Goal: Information Seeking & Learning: Learn about a topic

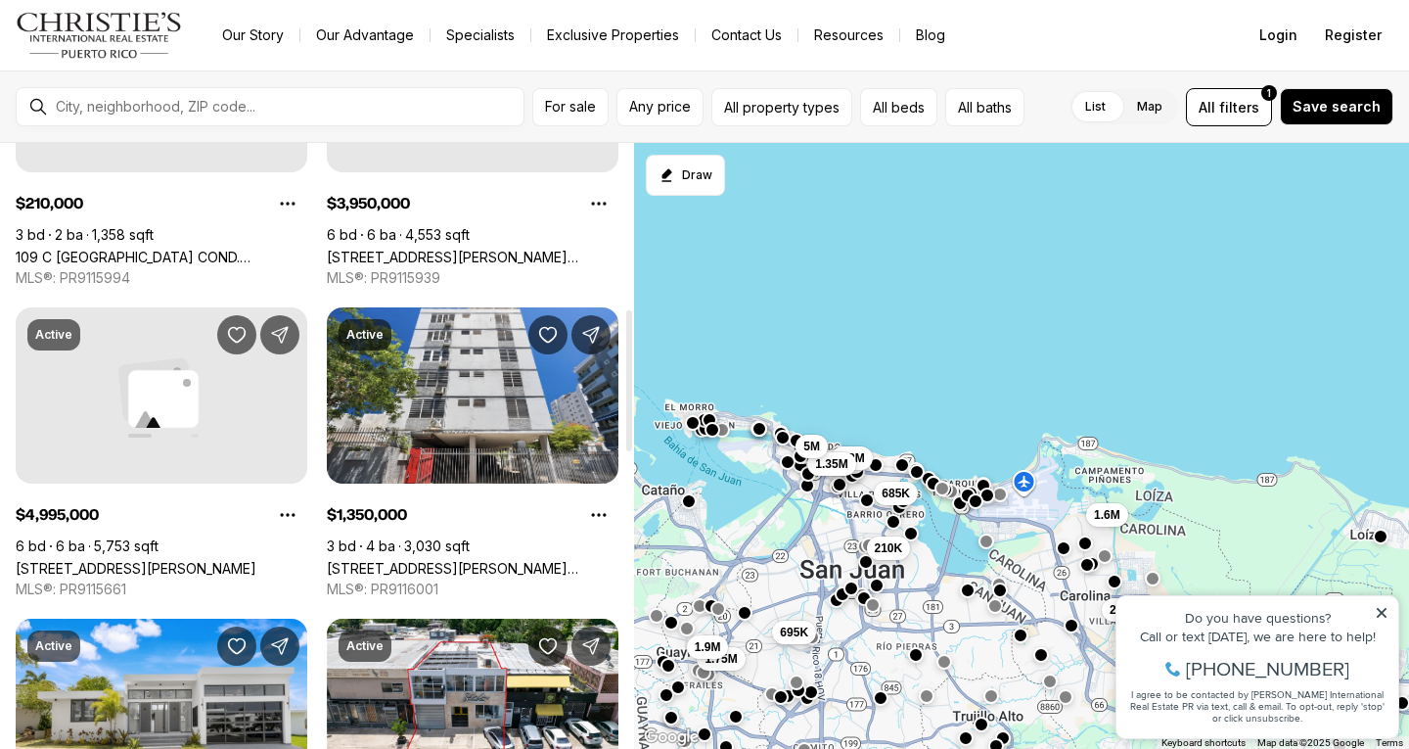
scroll to position [26, 0]
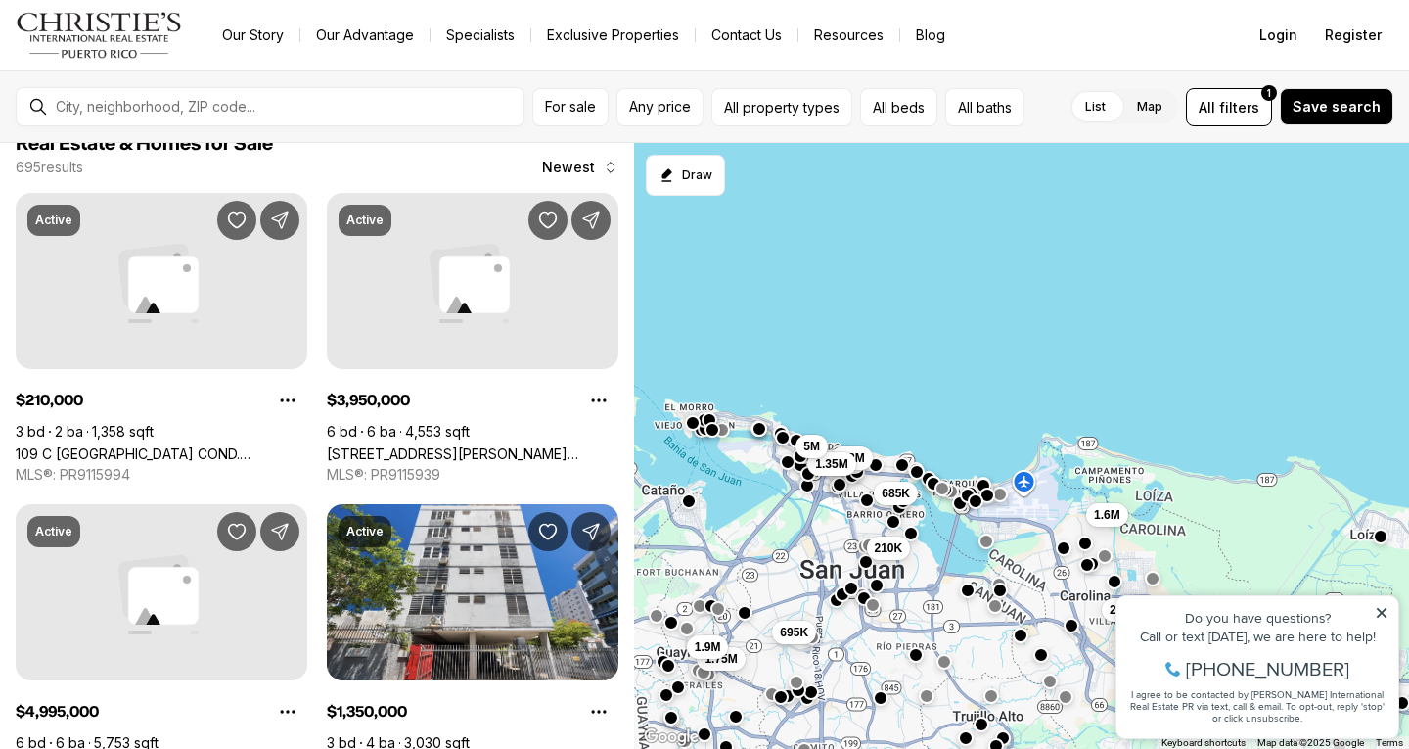
click at [112, 27] on img "Main navigation" at bounding box center [99, 35] width 167 height 47
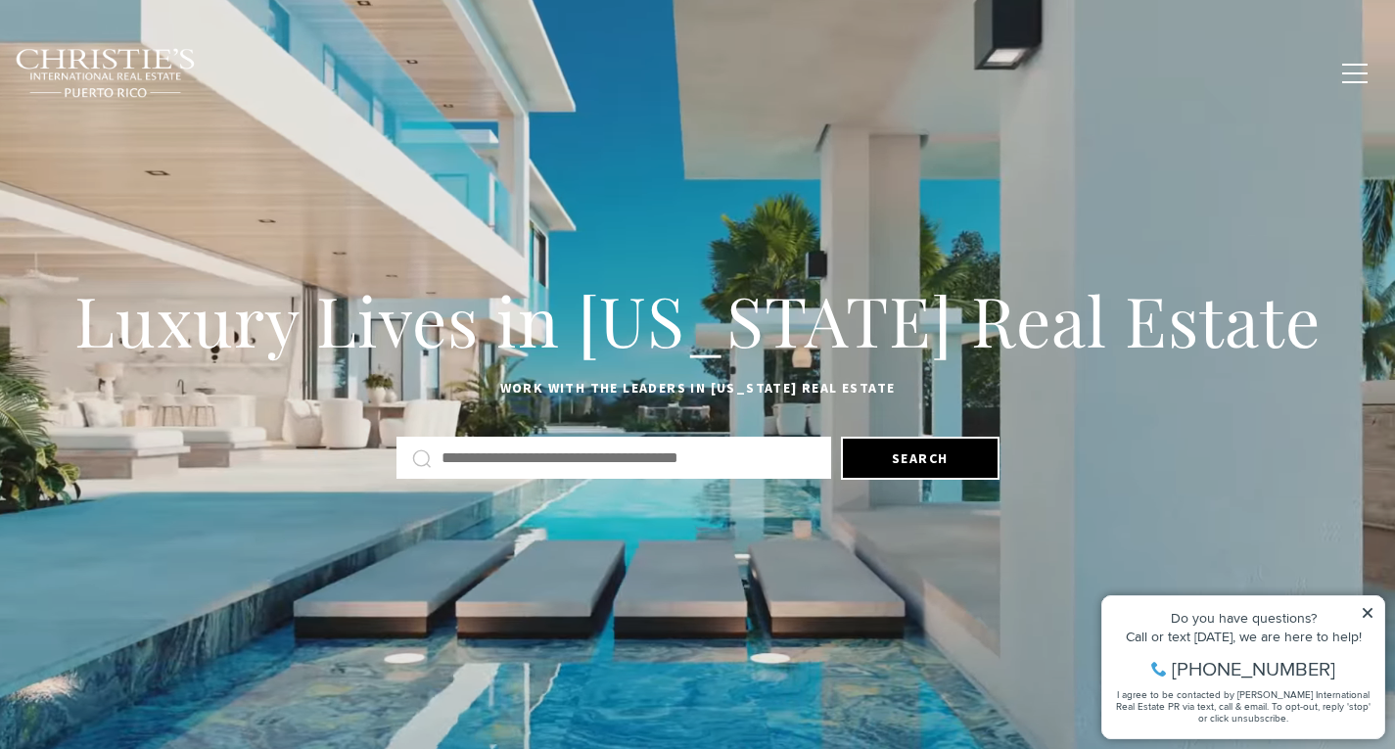
click at [528, 458] on input "text" at bounding box center [628, 457] width 374 height 25
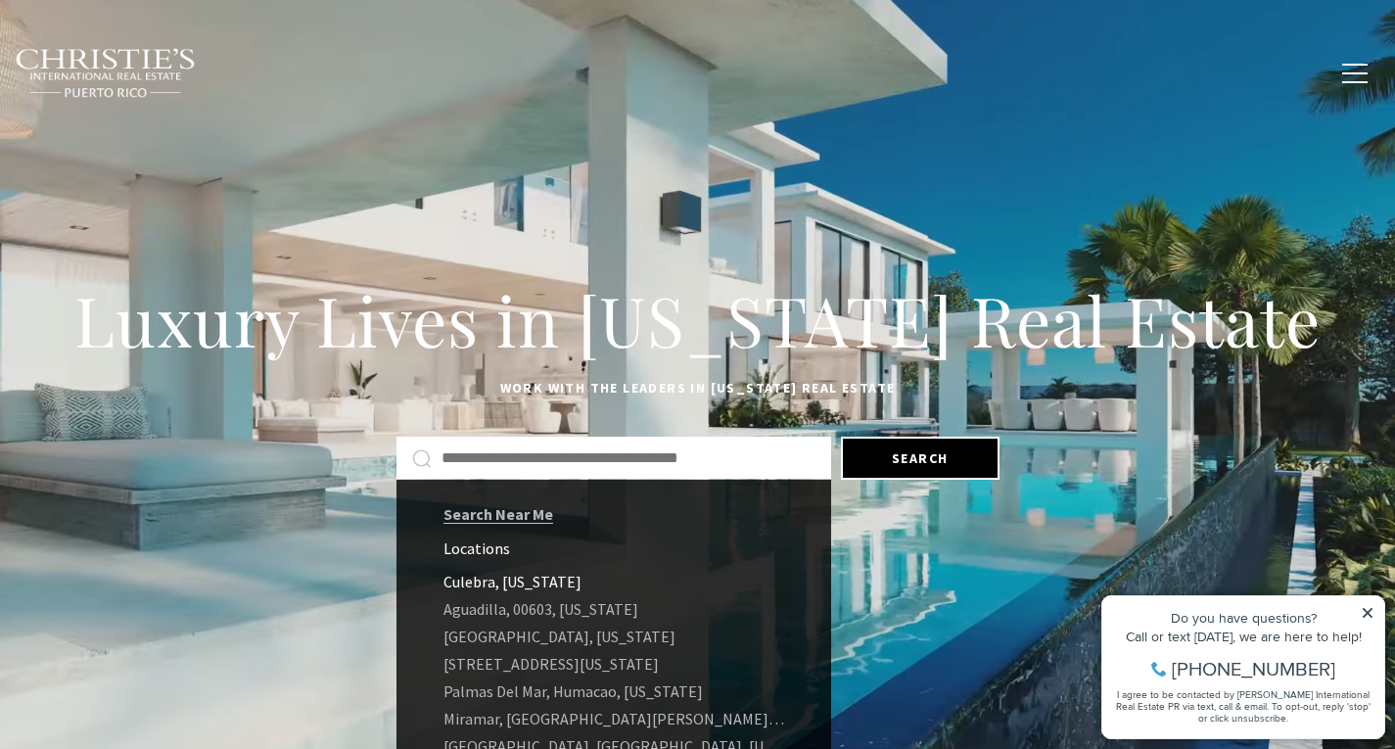
click at [519, 587] on link "Culebra, Puerto Rico" at bounding box center [613, 581] width 435 height 27
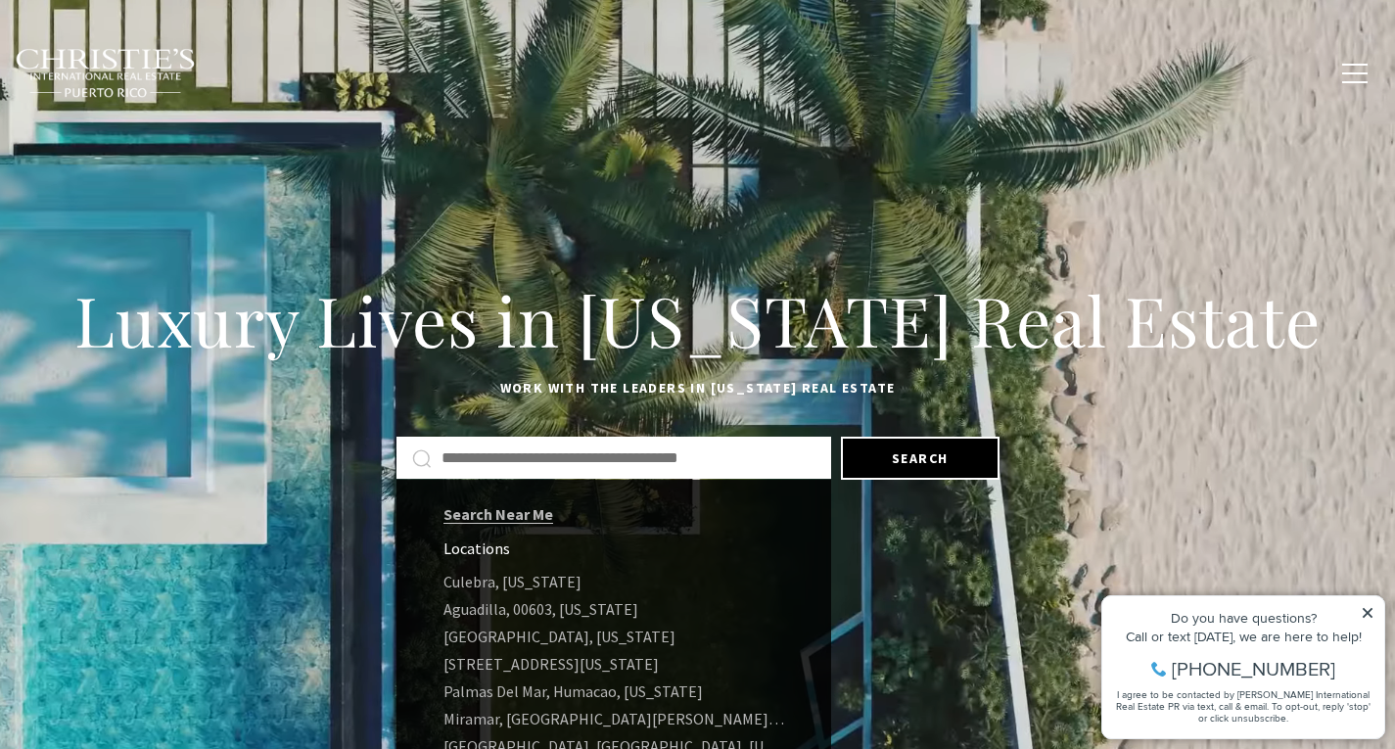
click at [119, 75] on img at bounding box center [106, 73] width 182 height 51
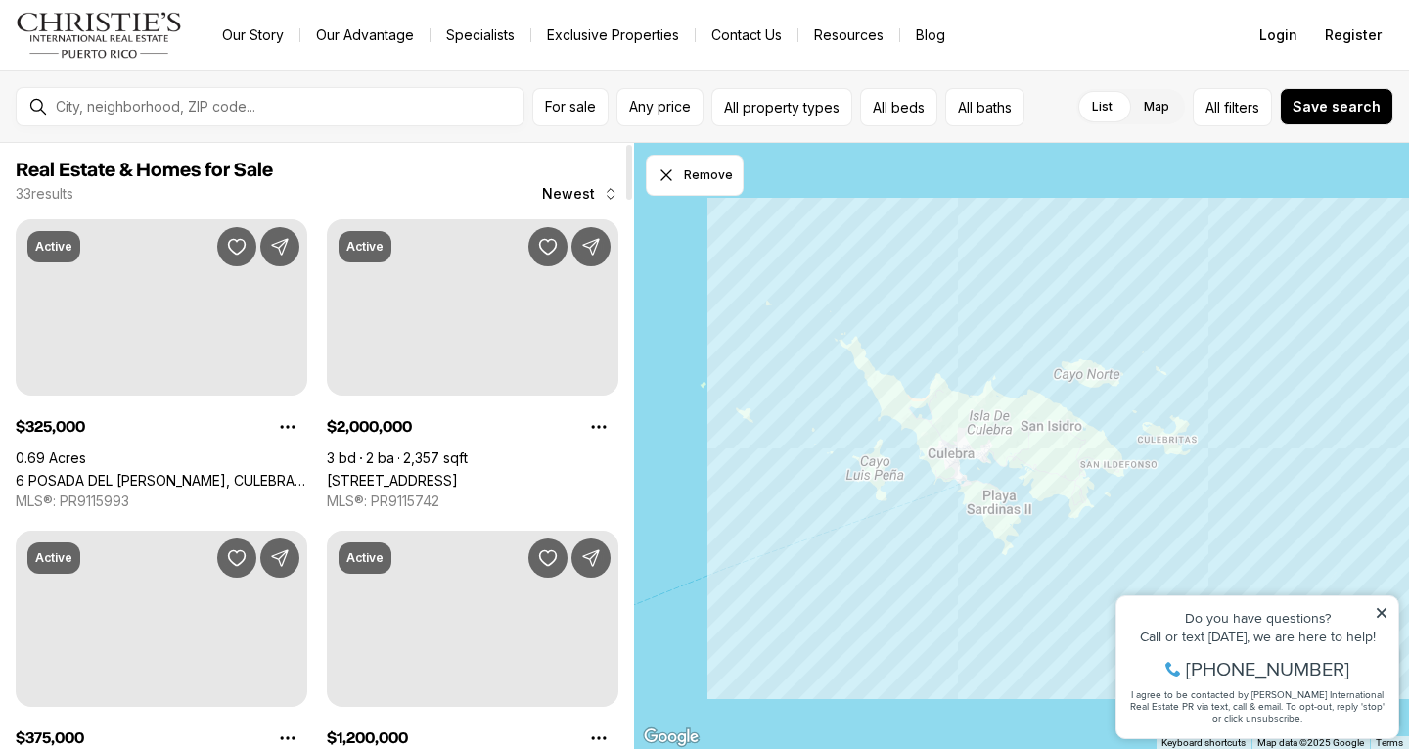
scroll to position [26, 0]
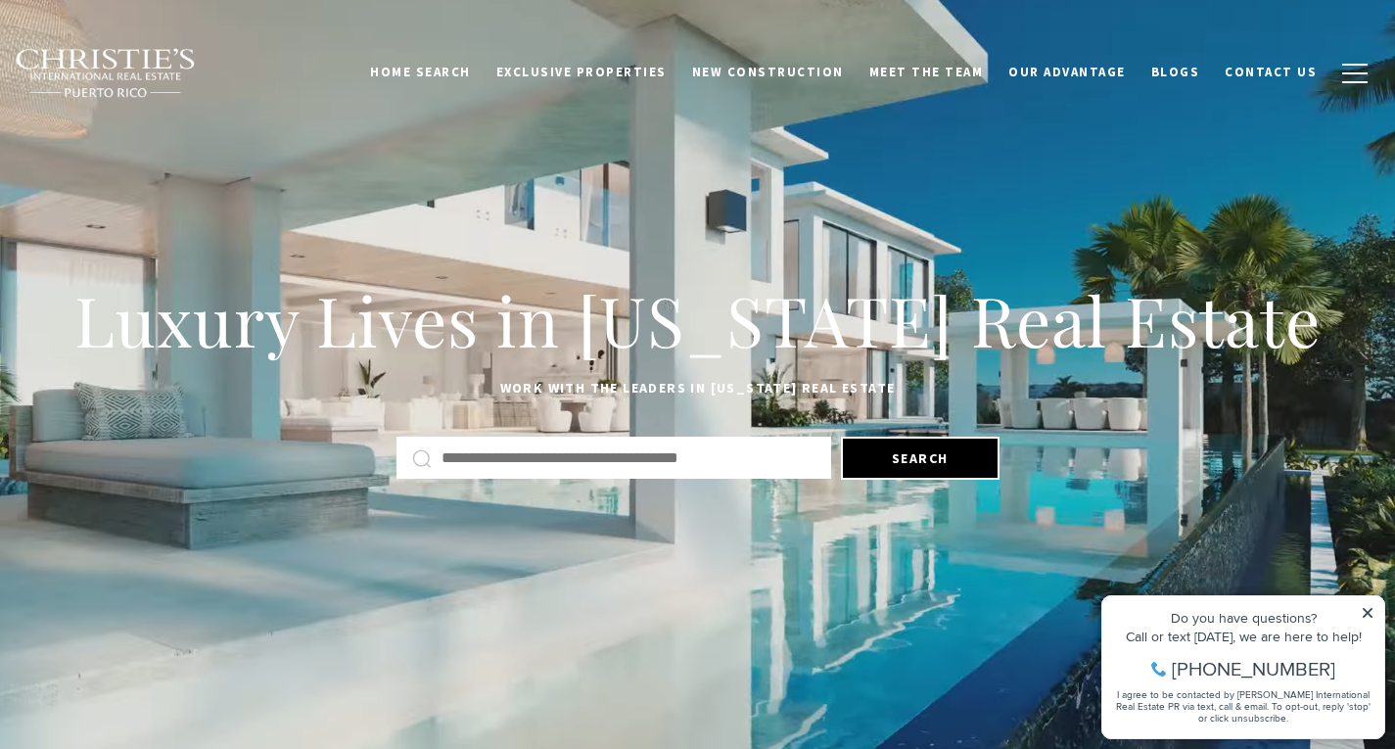
click at [572, 459] on input "Search by Address, City, or Neighborhood" at bounding box center [628, 457] width 374 height 25
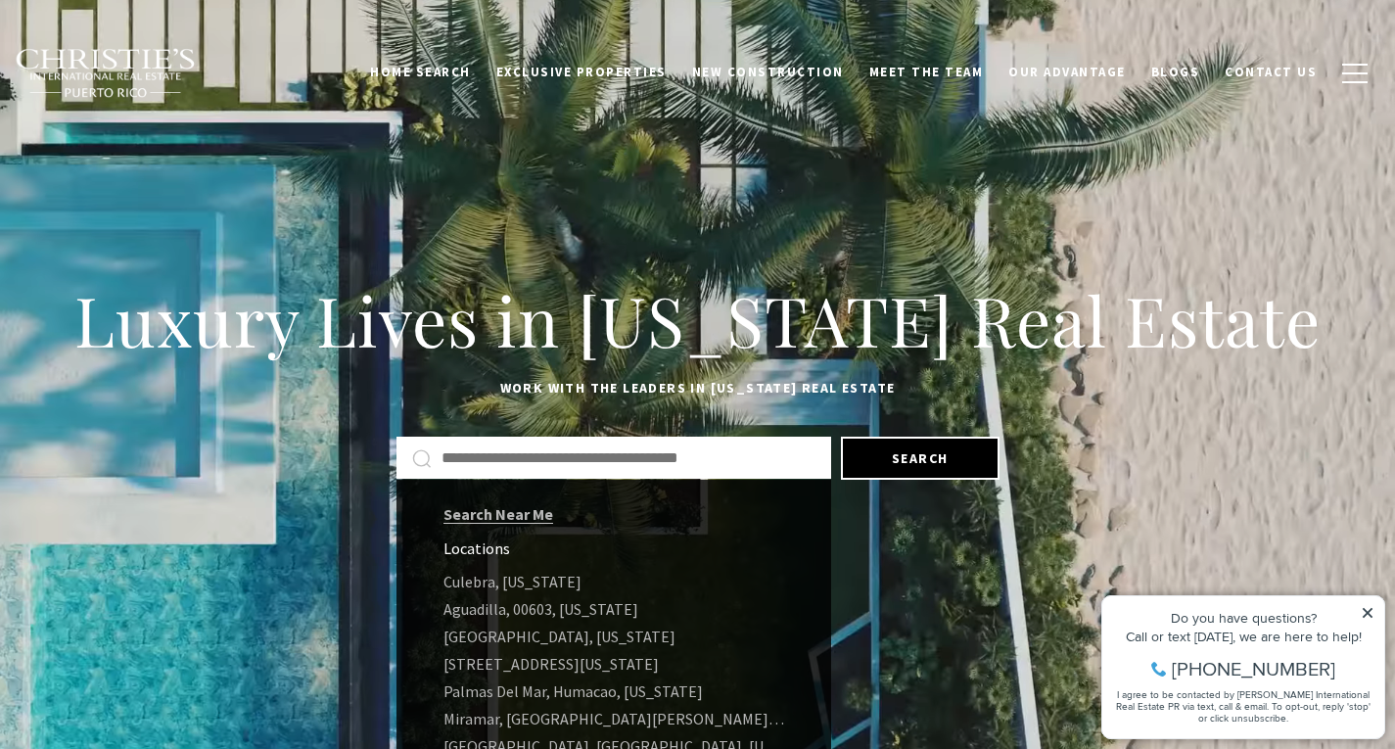
click at [618, 618] on link "Aguadilla, 00603, Puerto Rico" at bounding box center [613, 608] width 435 height 27
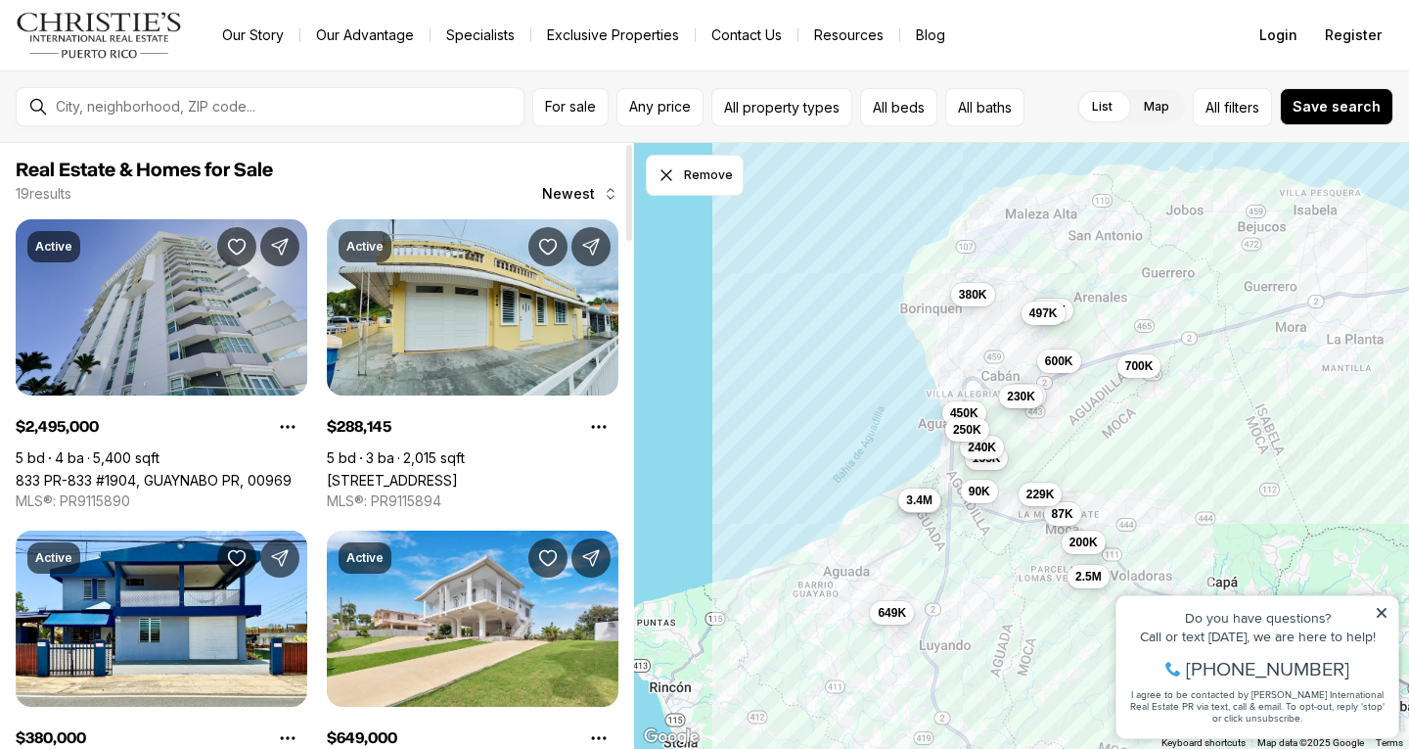
click at [52, 472] on link "833 PR-833 #1904, GUAYNABO PR, 00969" at bounding box center [154, 480] width 276 height 17
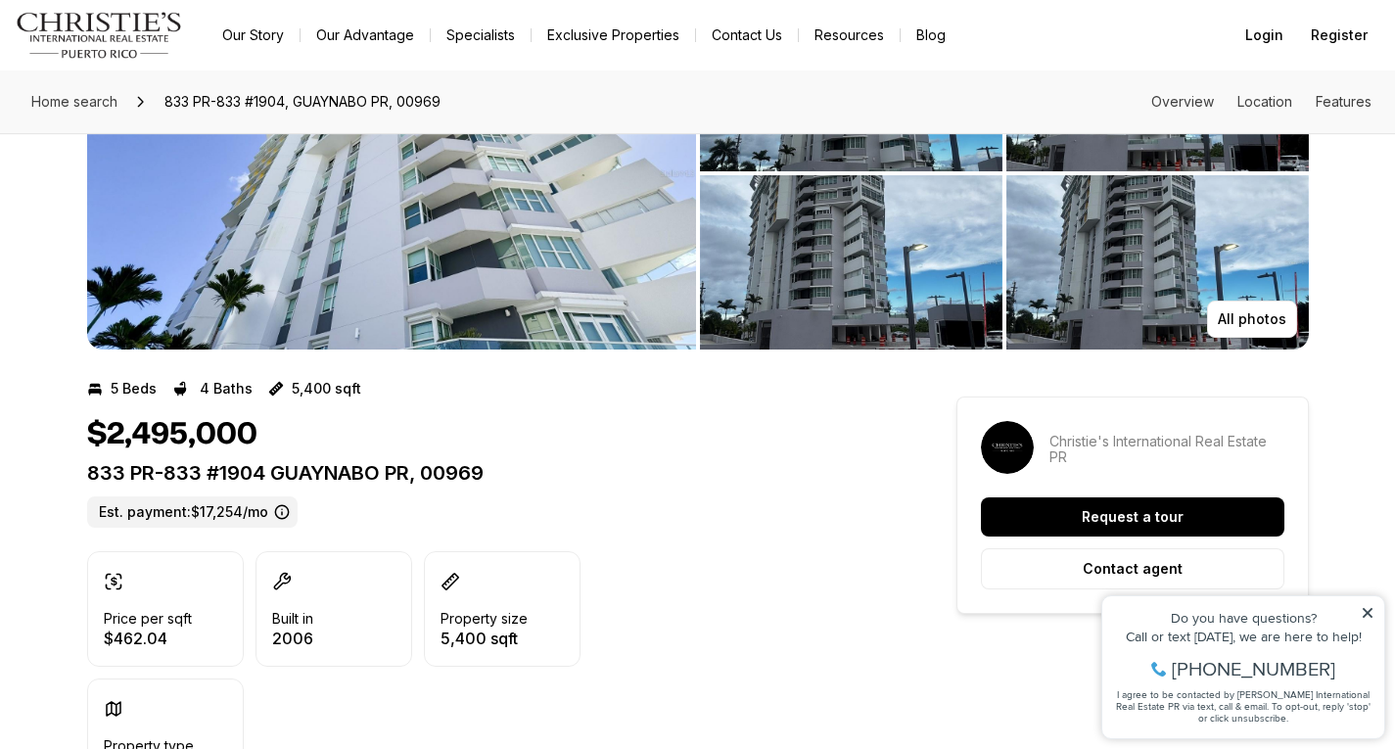
scroll to position [294, 0]
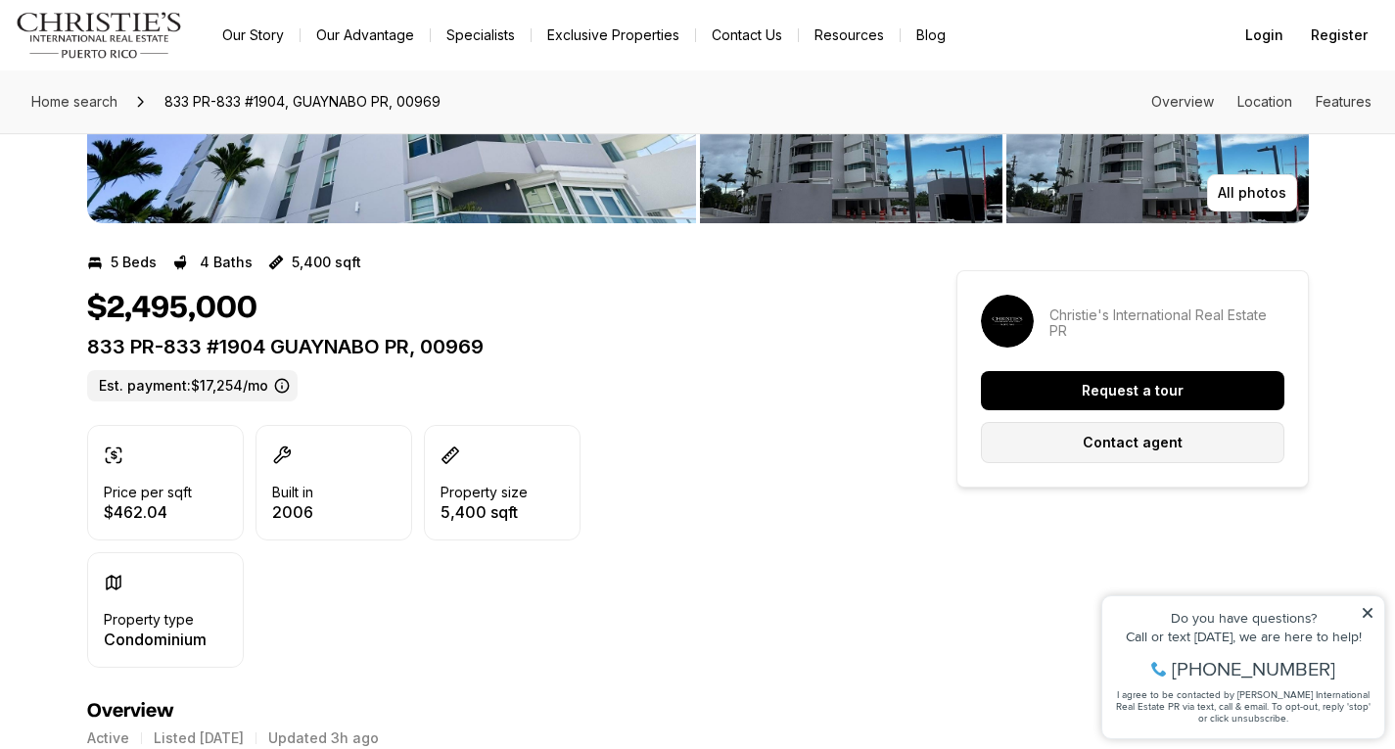
click at [1176, 436] on p "Contact agent" at bounding box center [1132, 443] width 100 height 16
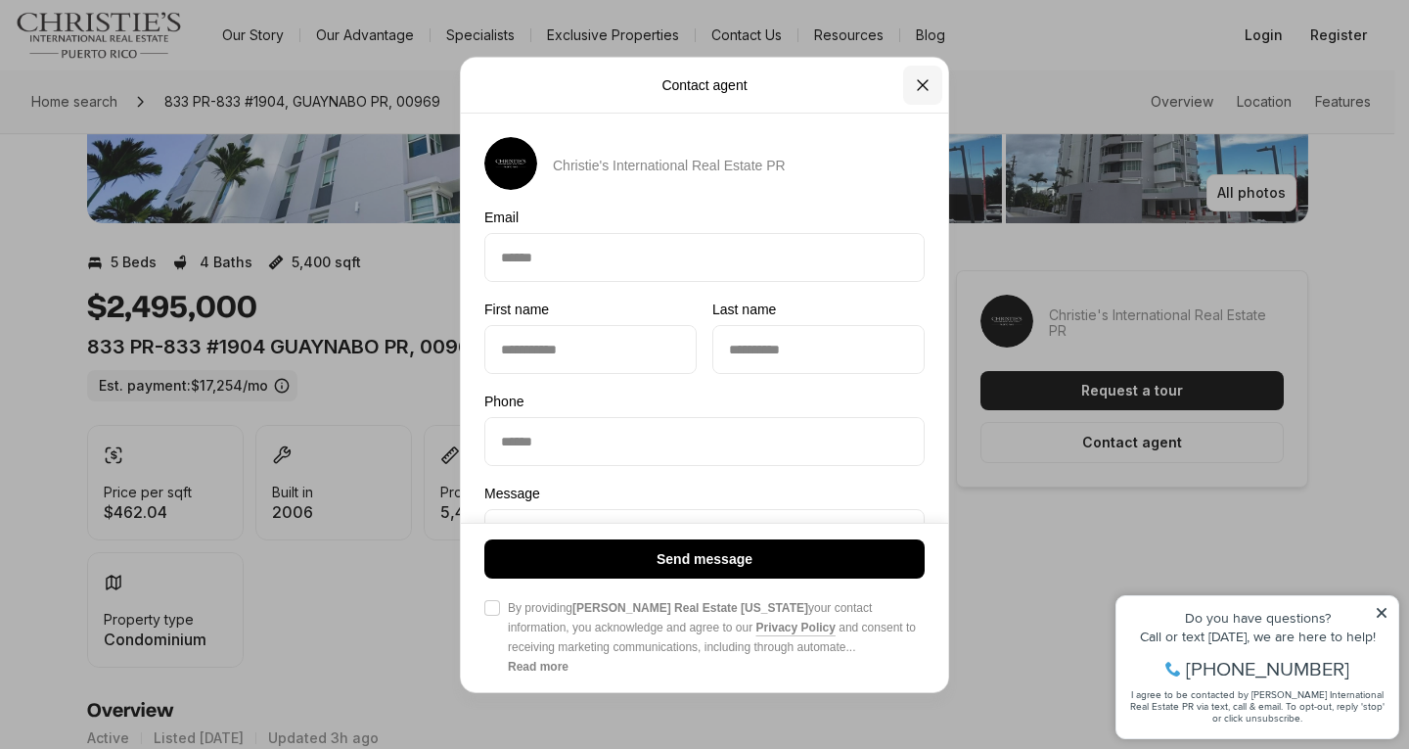
click at [922, 82] on icon "Close" at bounding box center [923, 84] width 10 height 10
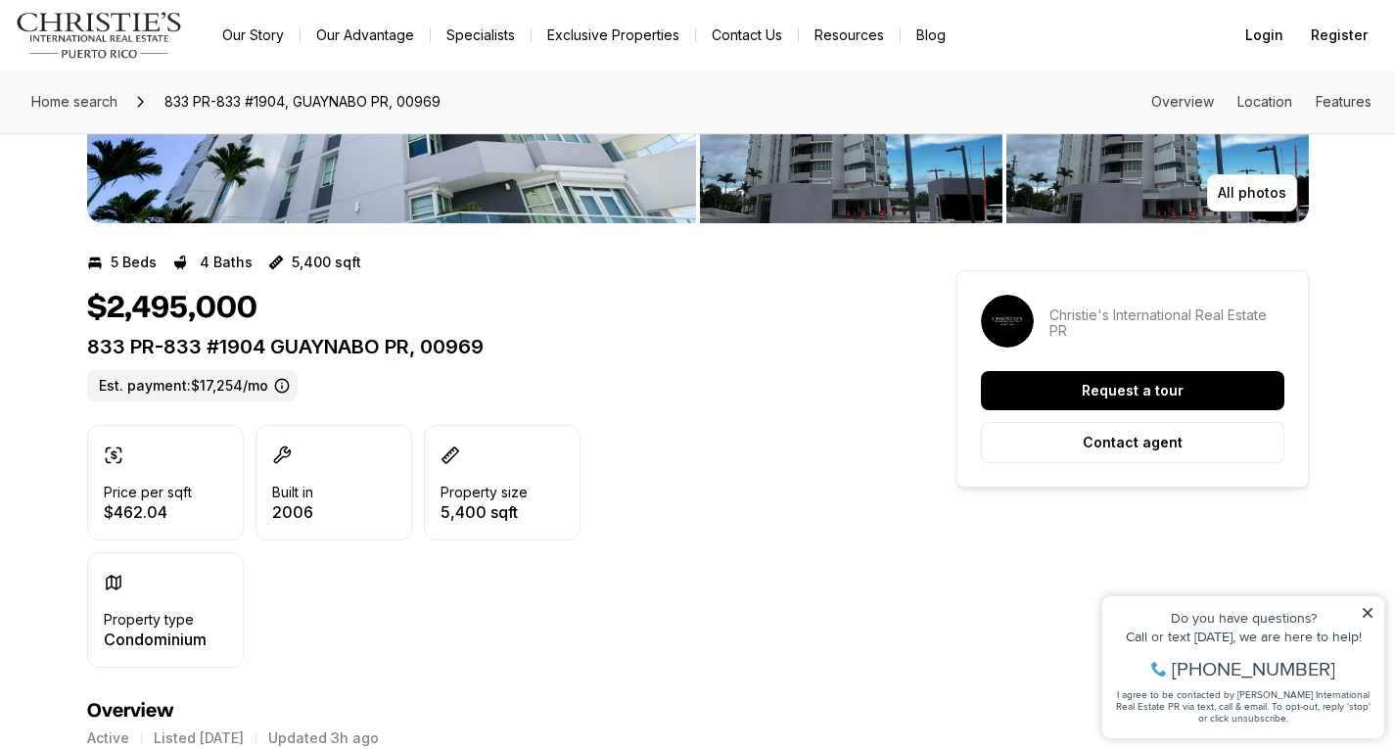
drag, startPoint x: 948, startPoint y: 575, endPoint x: 924, endPoint y: 575, distance: 24.5
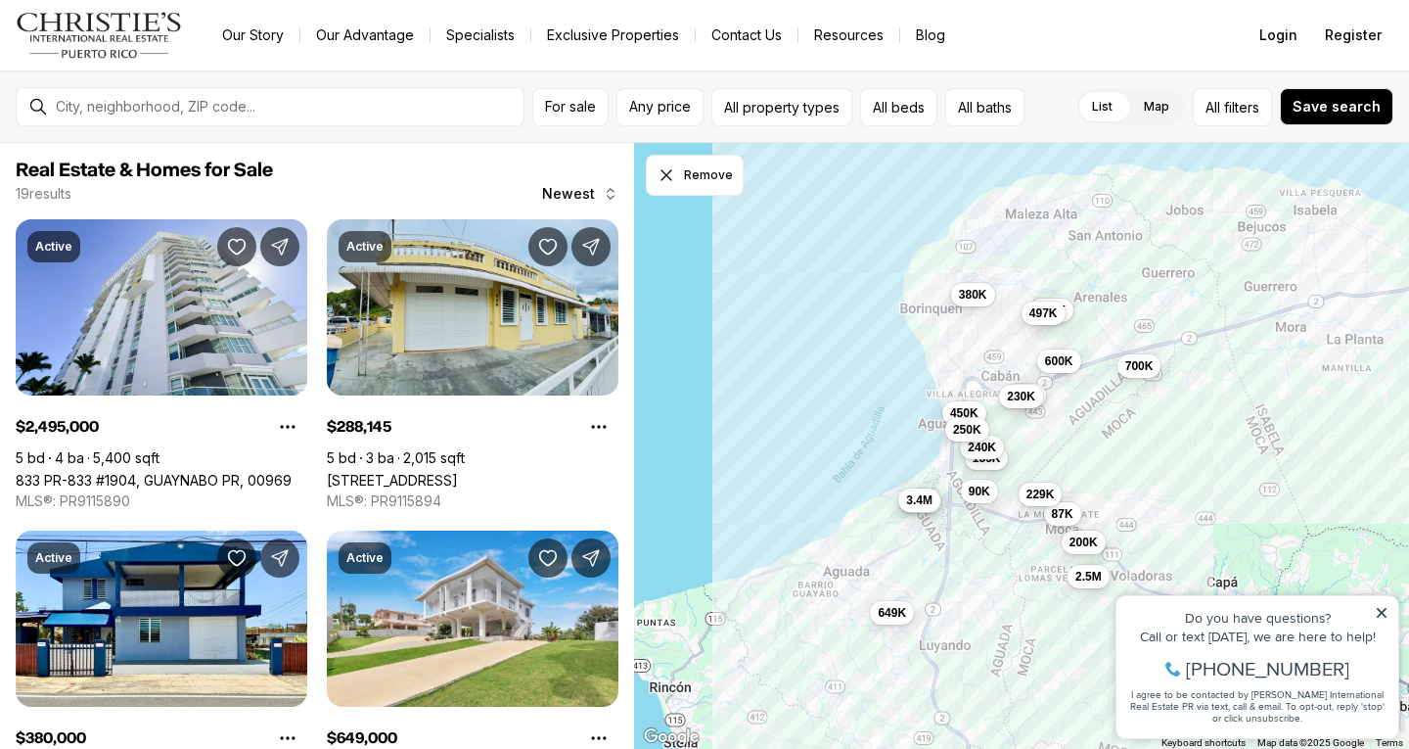
click at [104, 43] on img "Main navigation" at bounding box center [99, 35] width 167 height 47
